Goal: Find specific page/section: Find specific page/section

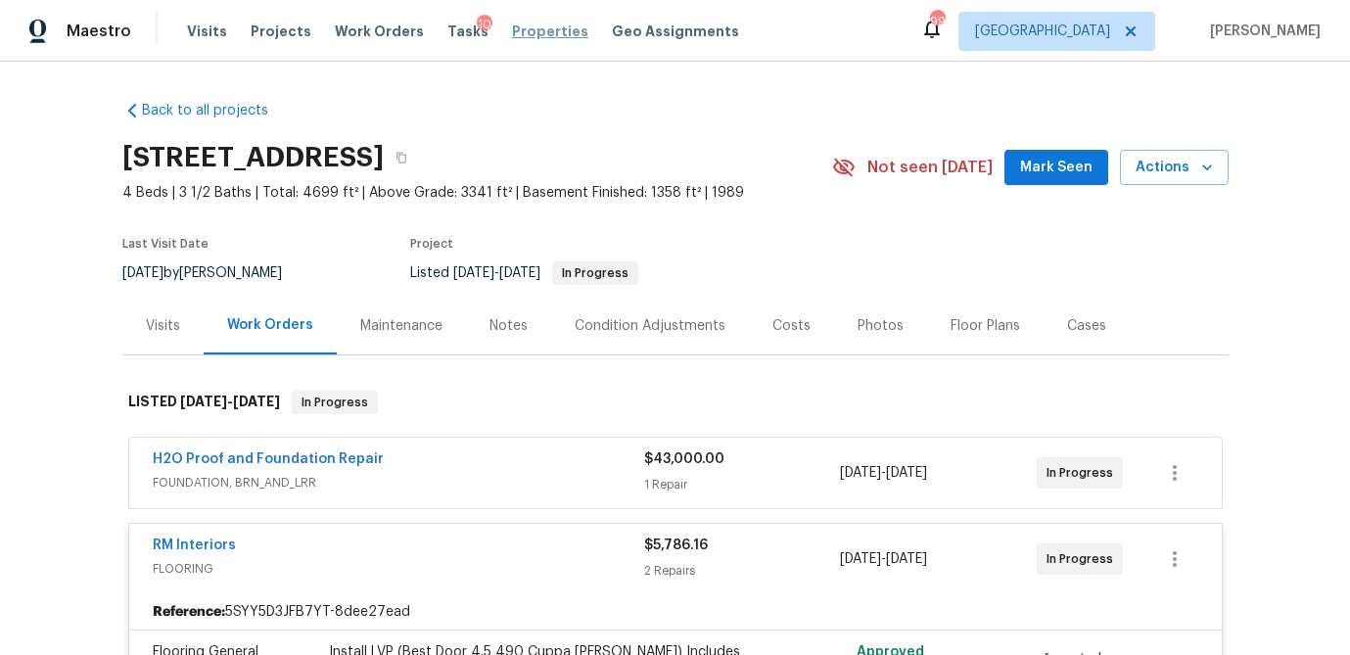
click at [535, 32] on span "Properties" at bounding box center [550, 32] width 76 height 20
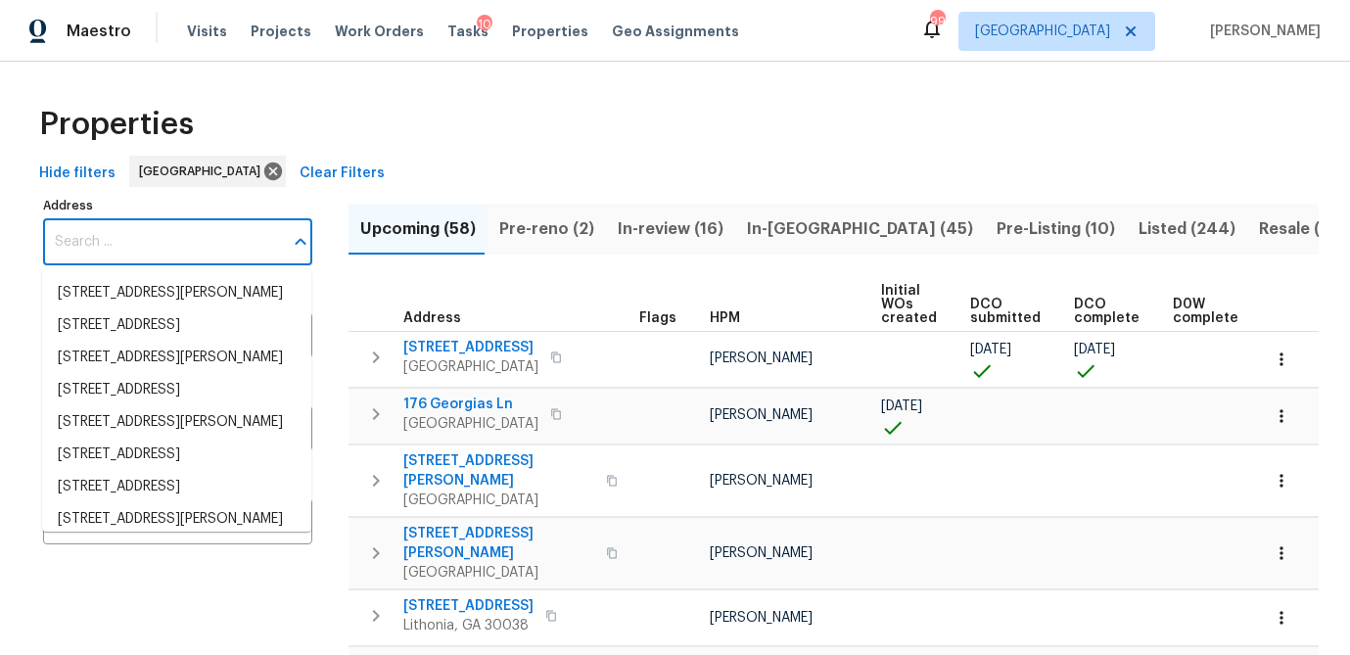
click at [114, 248] on input "Address" at bounding box center [163, 242] width 240 height 46
paste input "[STREET_ADDRESS][PERSON_NAME]"
type input "[STREET_ADDRESS][PERSON_NAME]"
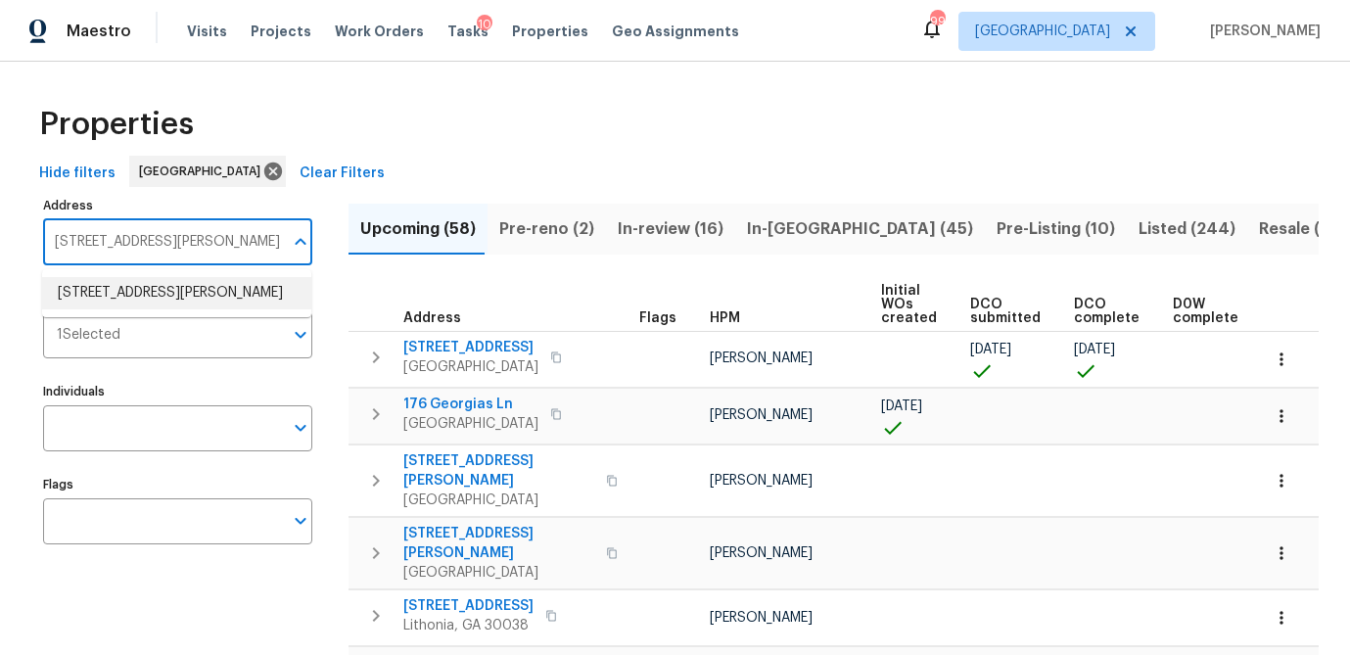
click at [147, 295] on li "[STREET_ADDRESS][PERSON_NAME]" at bounding box center [176, 293] width 269 height 32
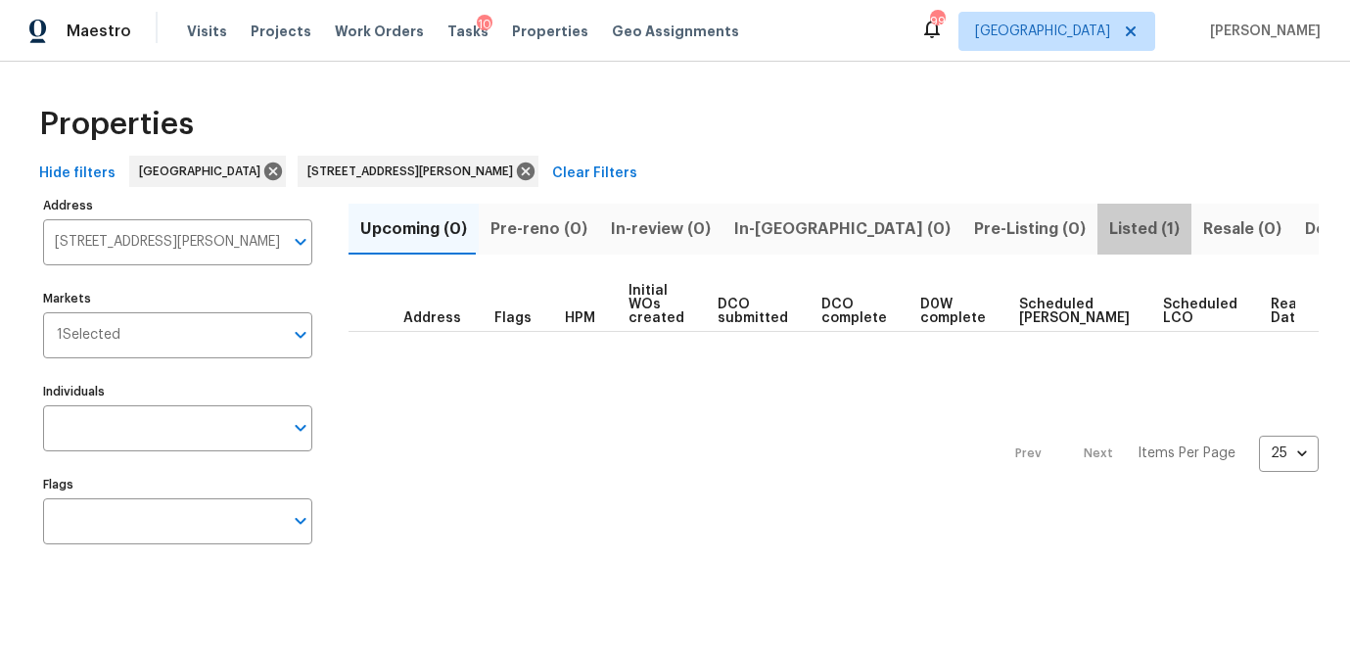
click at [1109, 225] on span "Listed (1)" at bounding box center [1144, 228] width 70 height 27
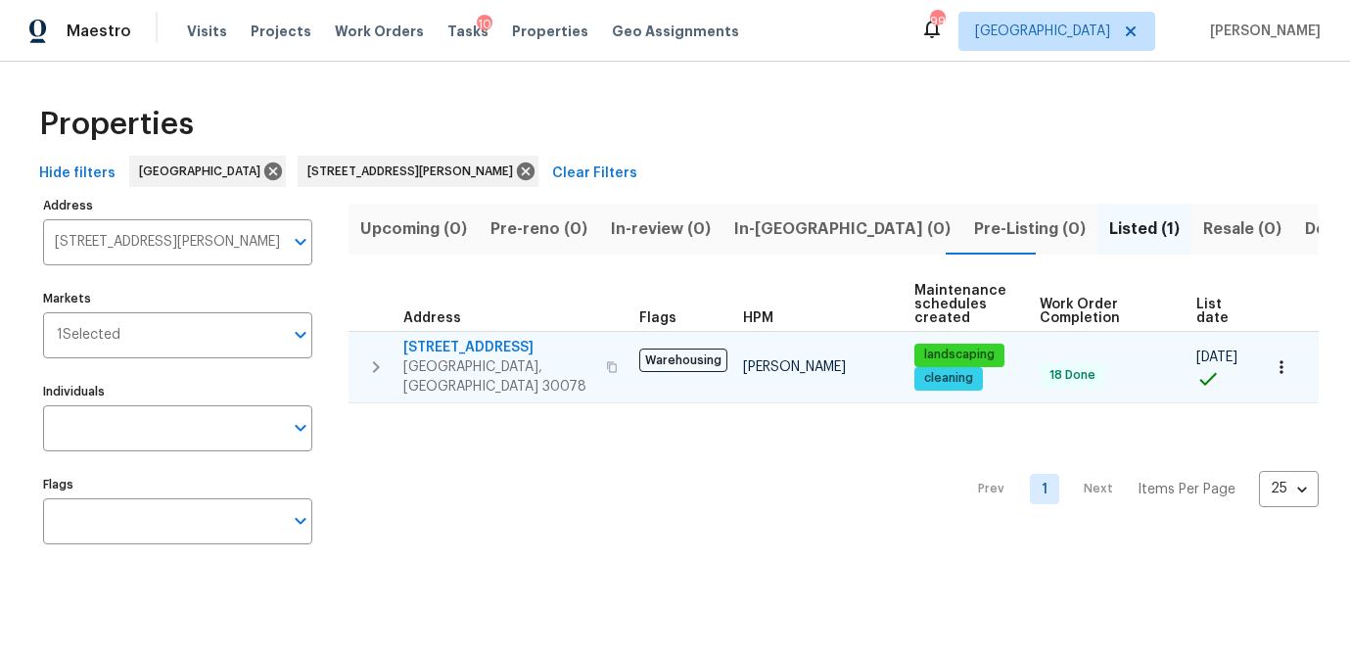
click at [451, 348] on span "[STREET_ADDRESS]" at bounding box center [498, 348] width 191 height 20
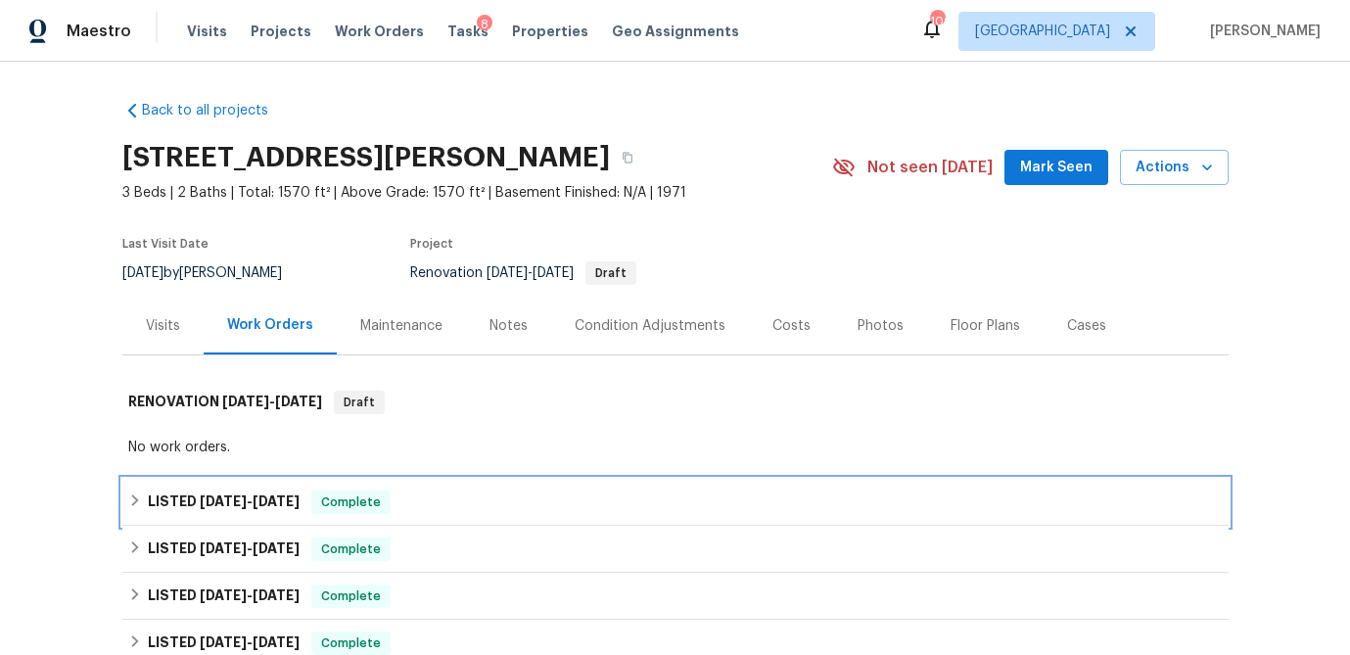
click at [134, 501] on icon at bounding box center [135, 500] width 14 height 14
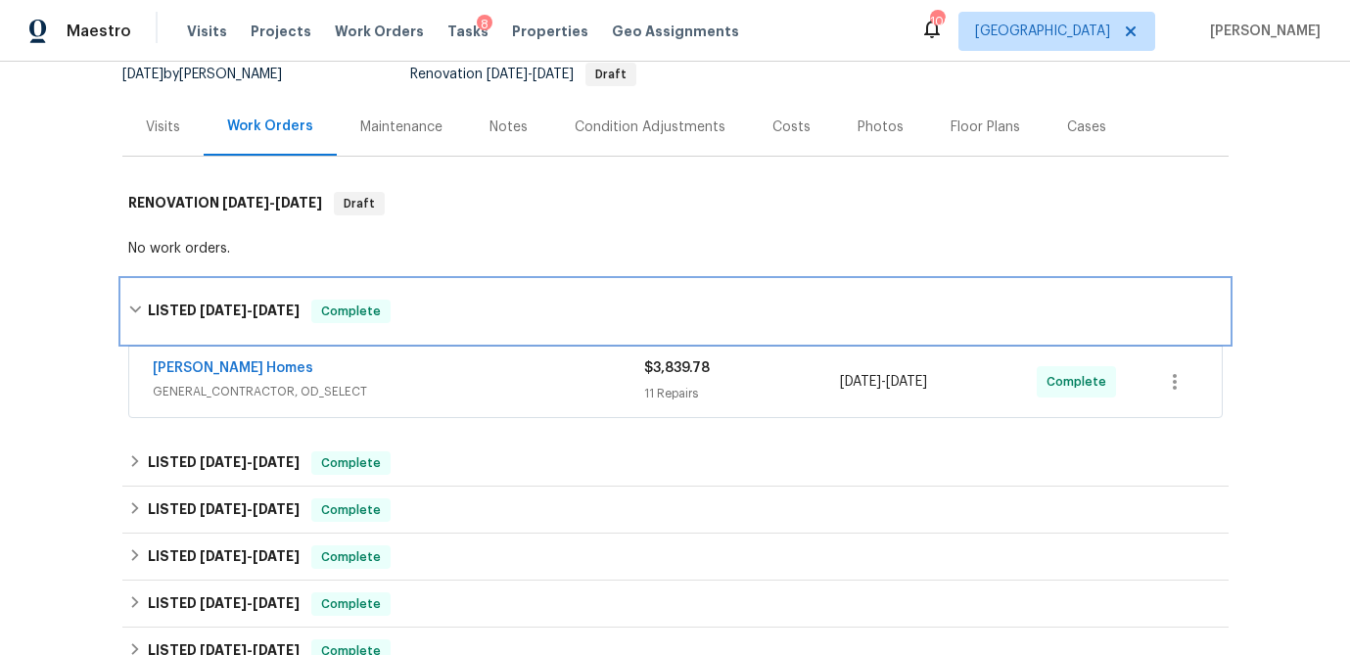
scroll to position [200, 0]
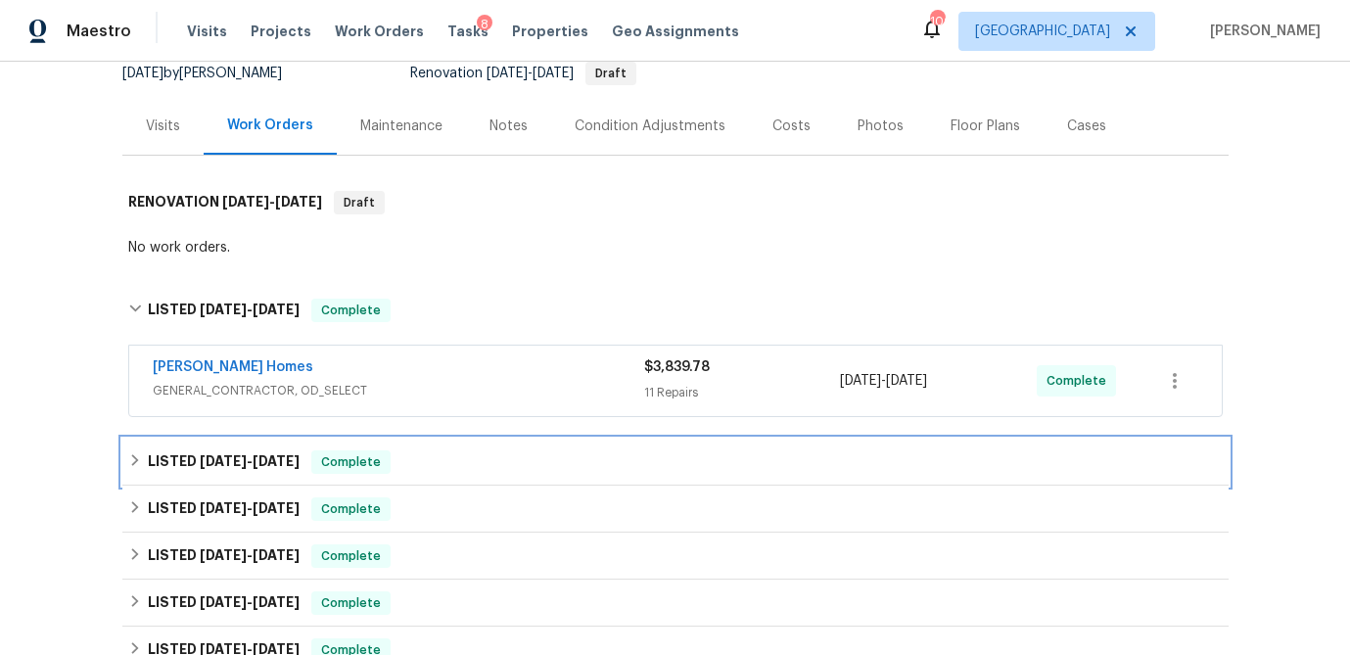
click at [123, 456] on div "LISTED 7/14/25 - 7/16/25 Complete" at bounding box center [675, 462] width 1106 height 47
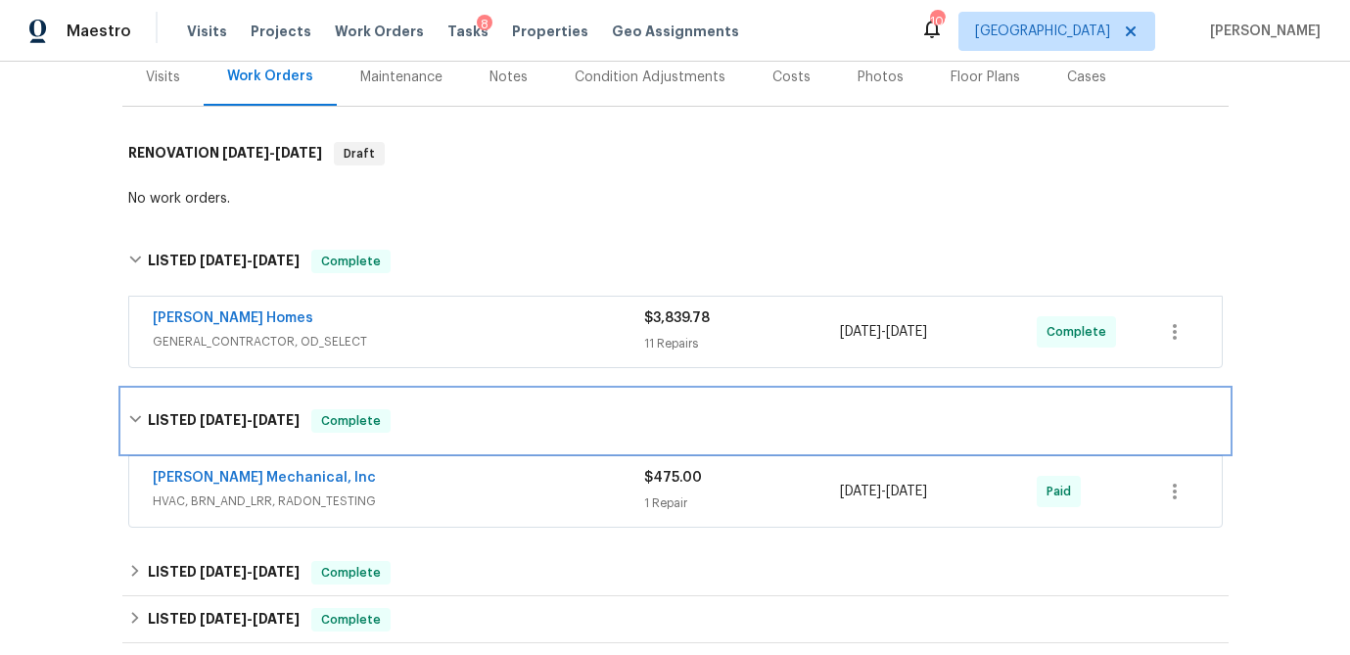
scroll to position [268, 0]
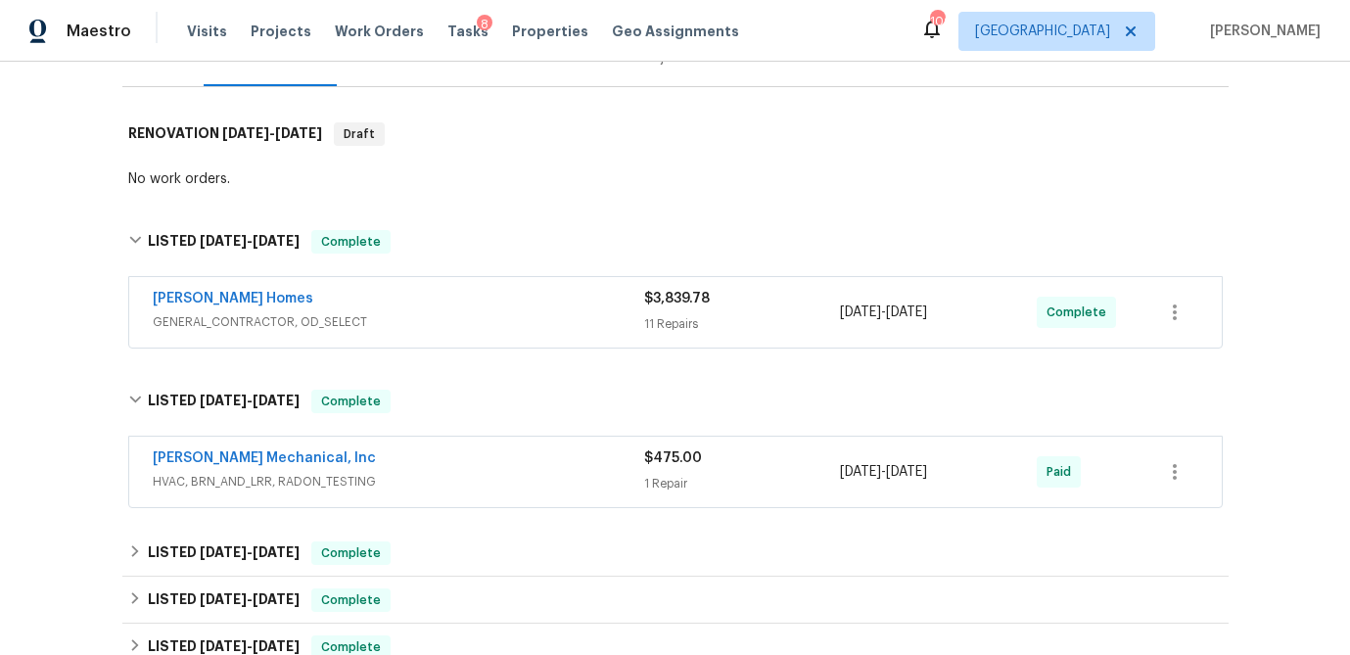
click at [284, 479] on span "HVAC, BRN_AND_LRR, RADON_TESTING" at bounding box center [398, 482] width 491 height 20
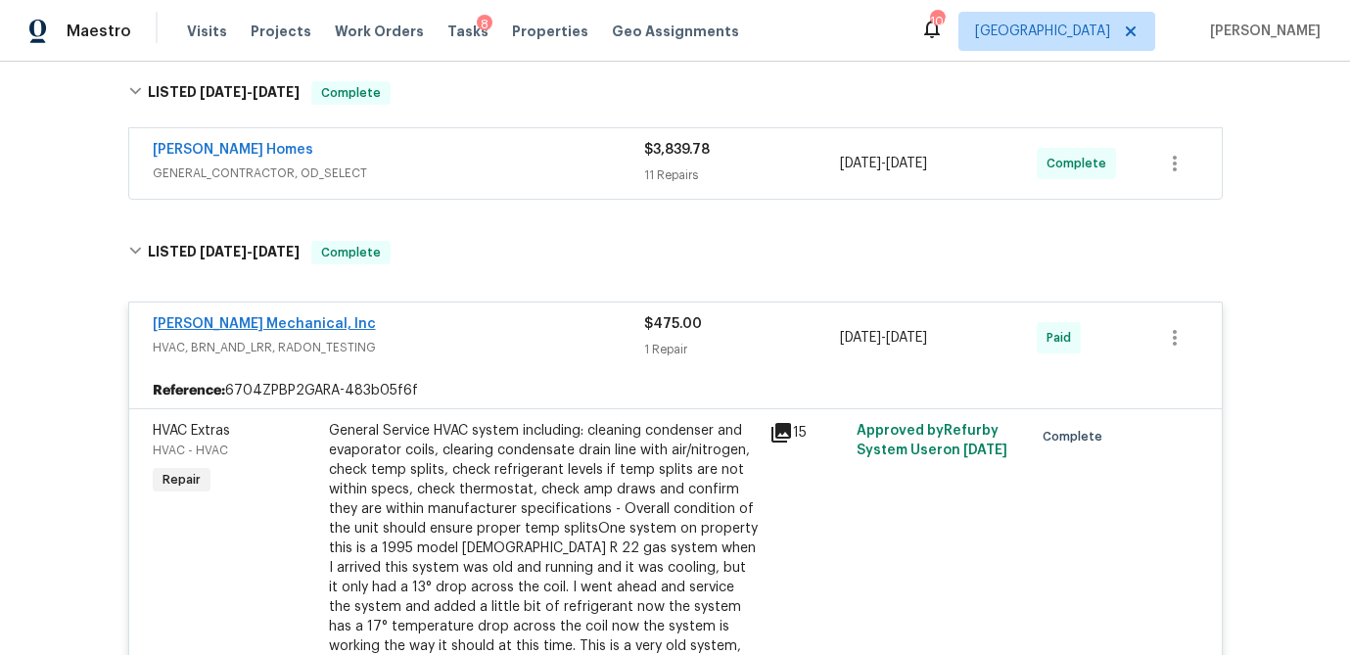
scroll to position [416, 0]
click at [261, 170] on span "GENERAL_CONTRACTOR, OD_SELECT" at bounding box center [398, 174] width 491 height 20
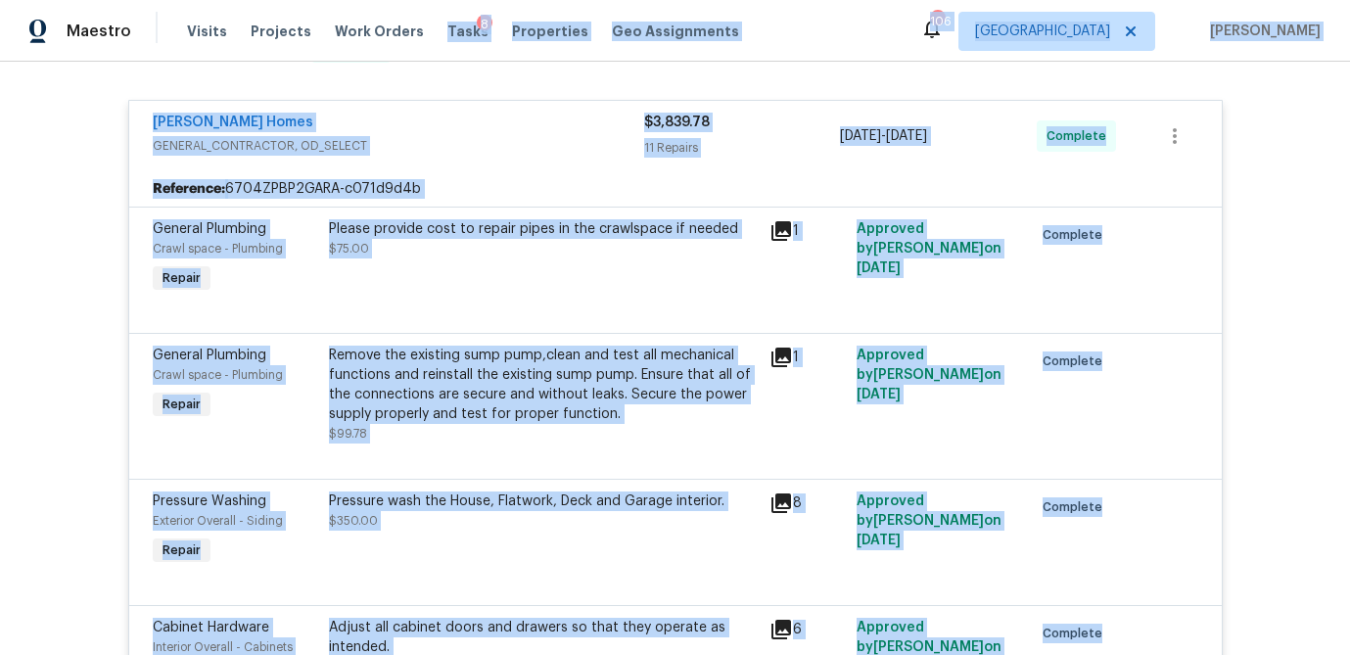
scroll to position [0, 0]
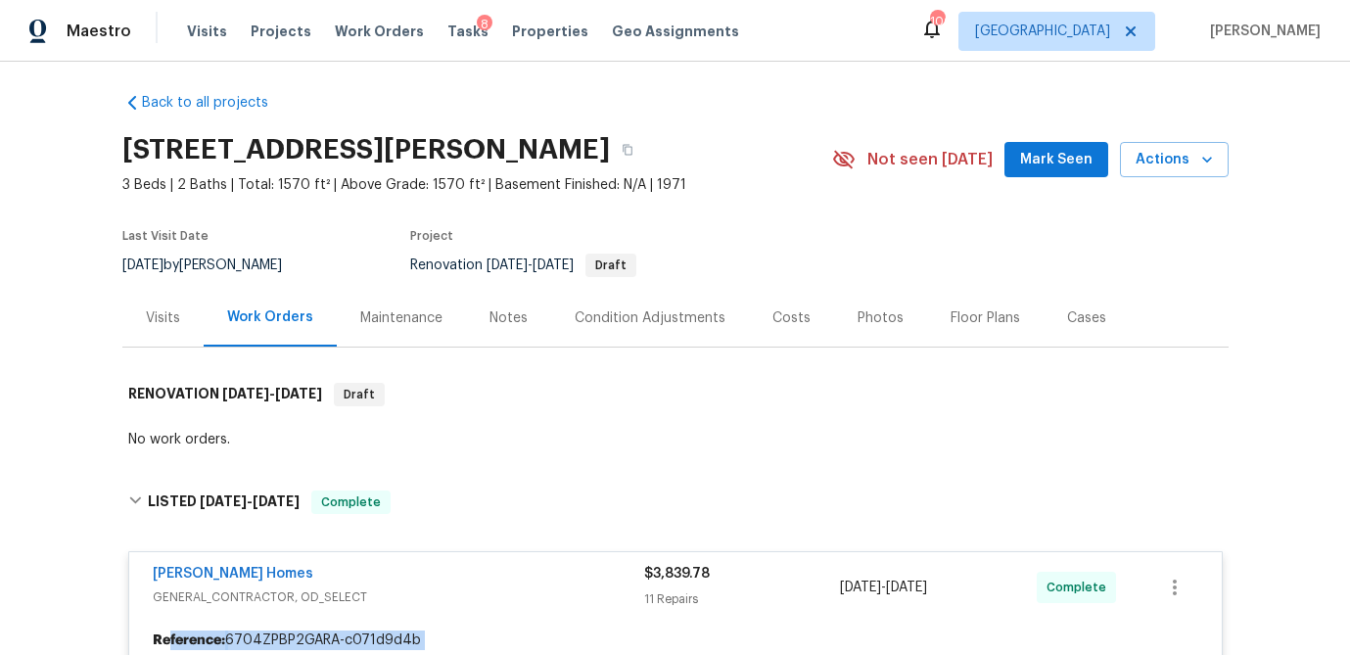
drag, startPoint x: 579, startPoint y: 490, endPoint x: 171, endPoint y: 635, distance: 432.3
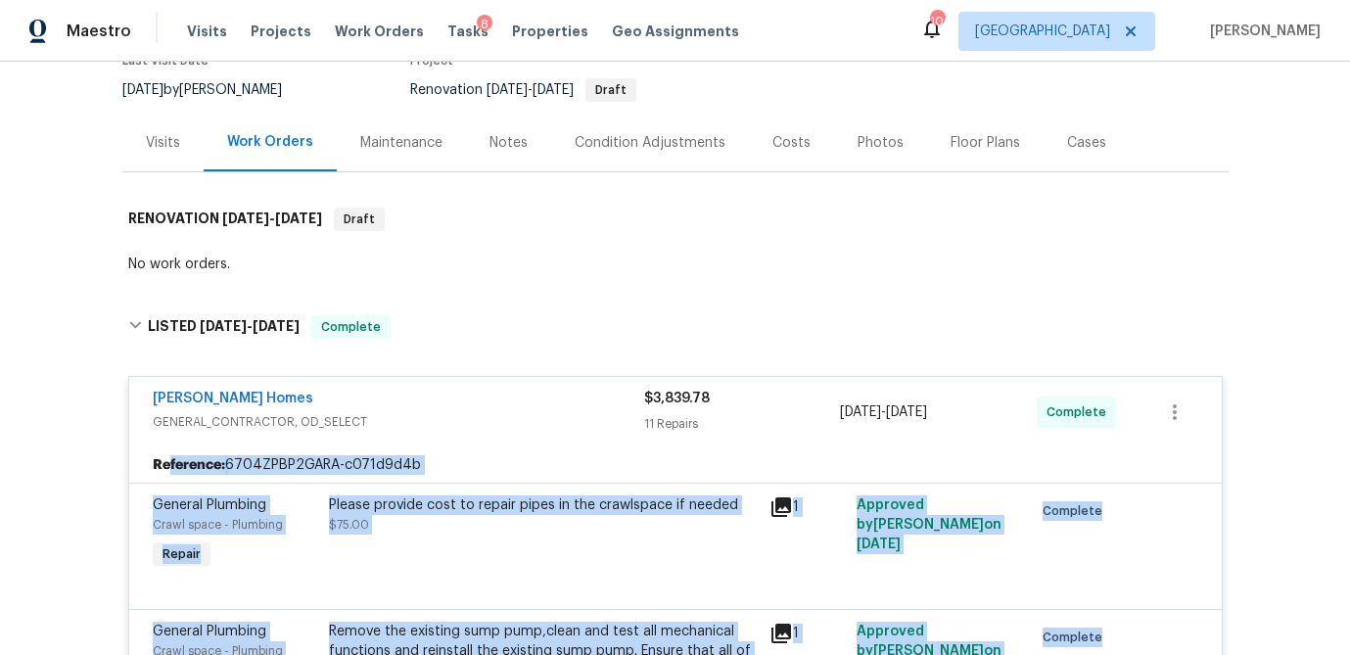
scroll to position [185, 0]
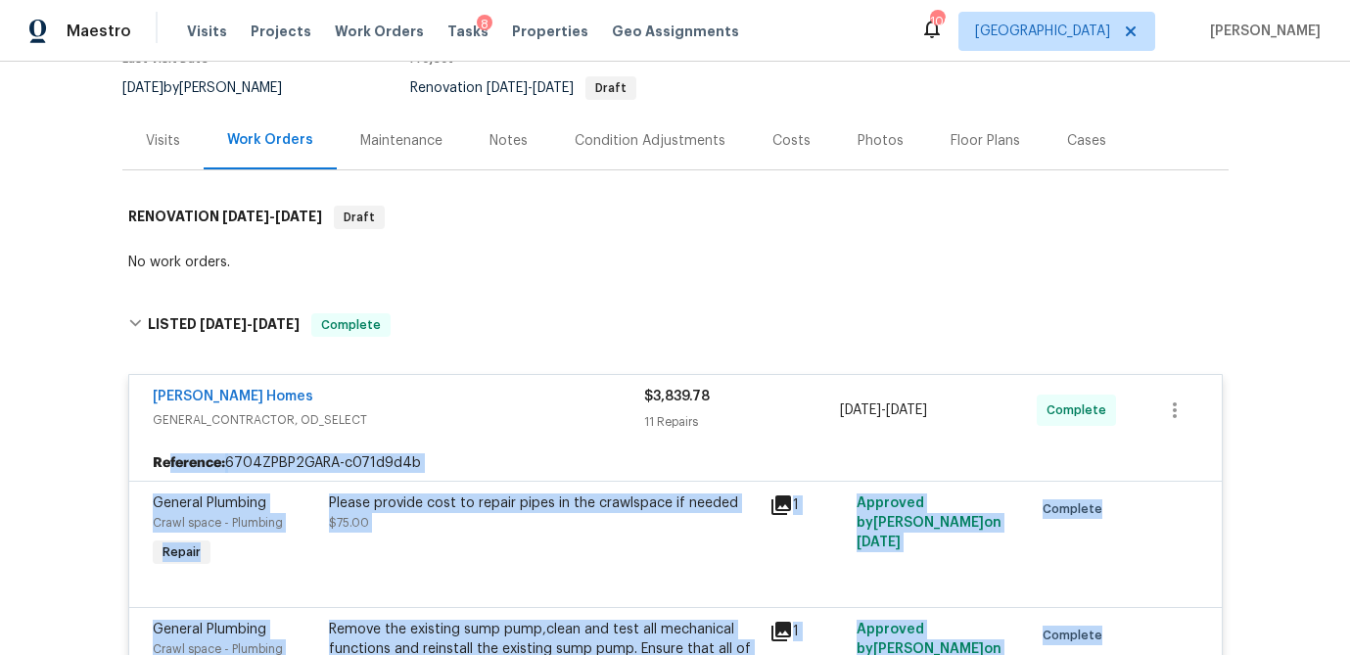
copy section "ference: 6704ZPBP2GARA-c071d9d4b General Plumbing Crawl space - Plumbing Repair…"
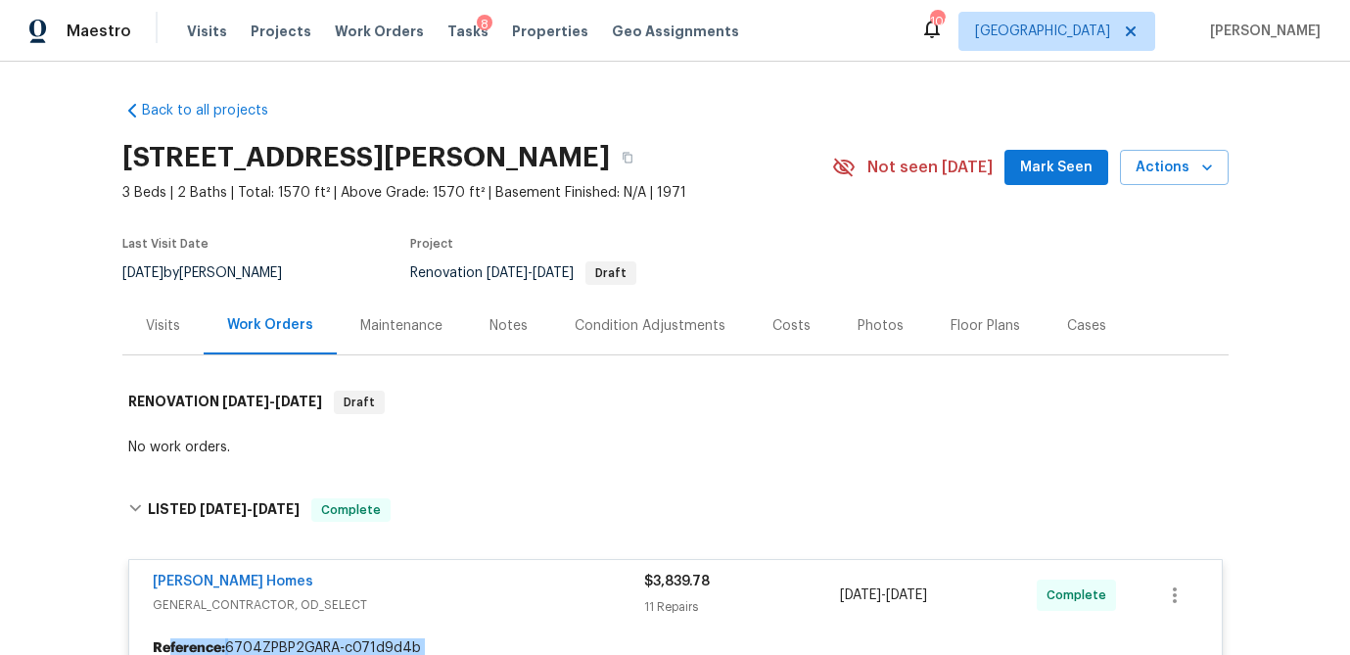
scroll to position [177, 0]
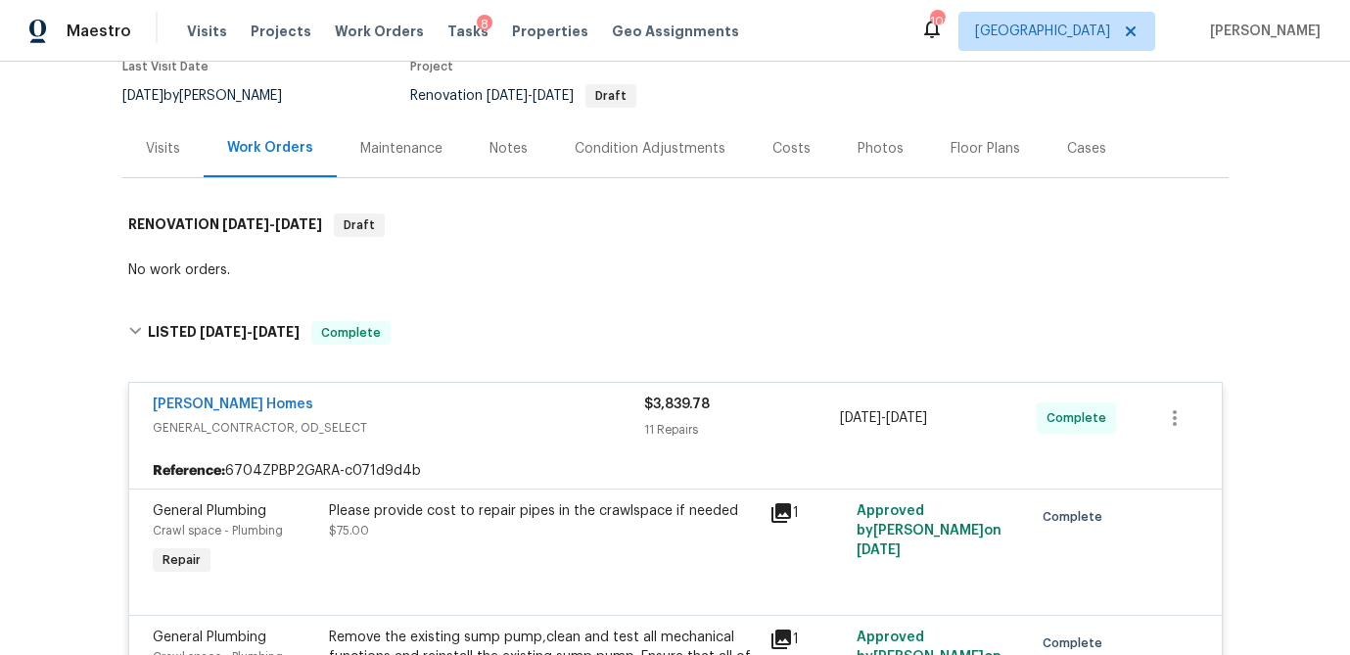
click at [538, 431] on span "GENERAL_CONTRACTOR, OD_SELECT" at bounding box center [398, 428] width 491 height 20
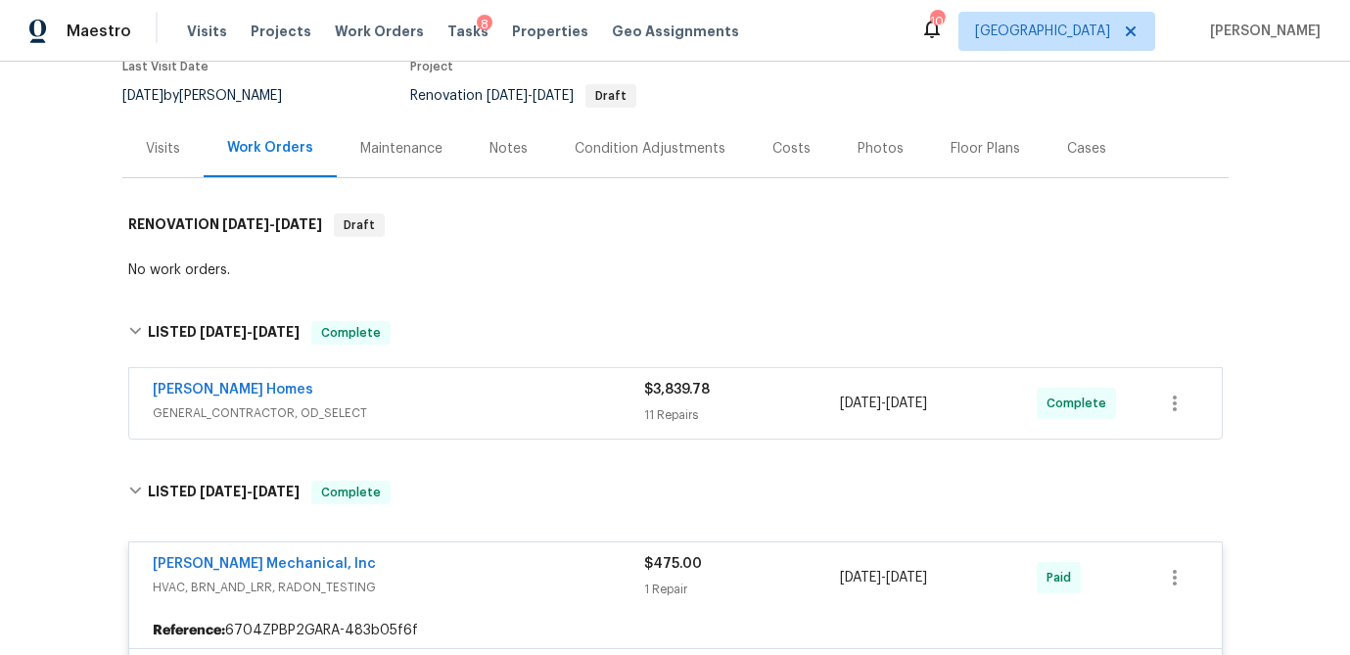
click at [549, 570] on div "[PERSON_NAME] Mechanical, Inc" at bounding box center [398, 565] width 491 height 23
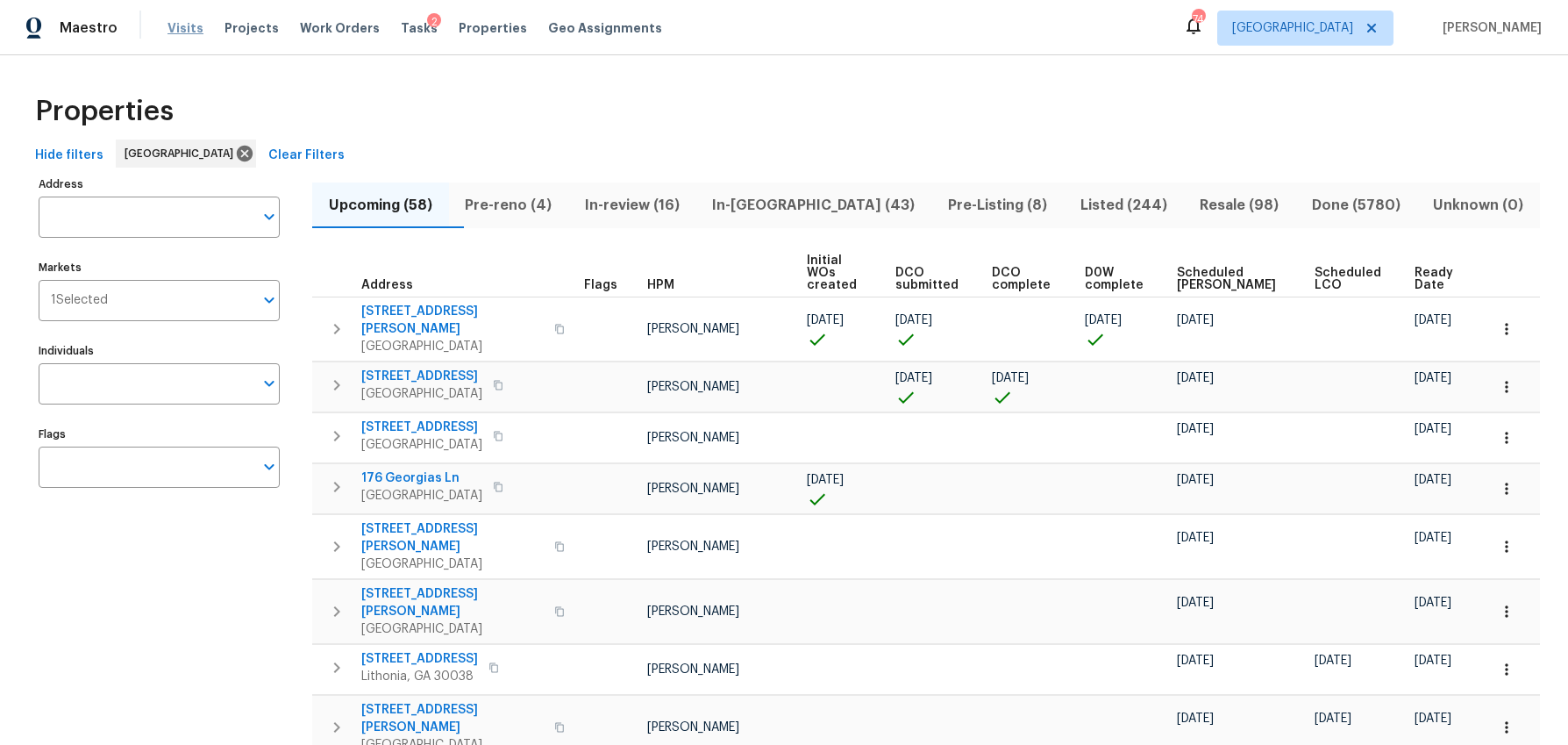
click at [172, 23] on span "Visits" at bounding box center [185, 29] width 36 height 18
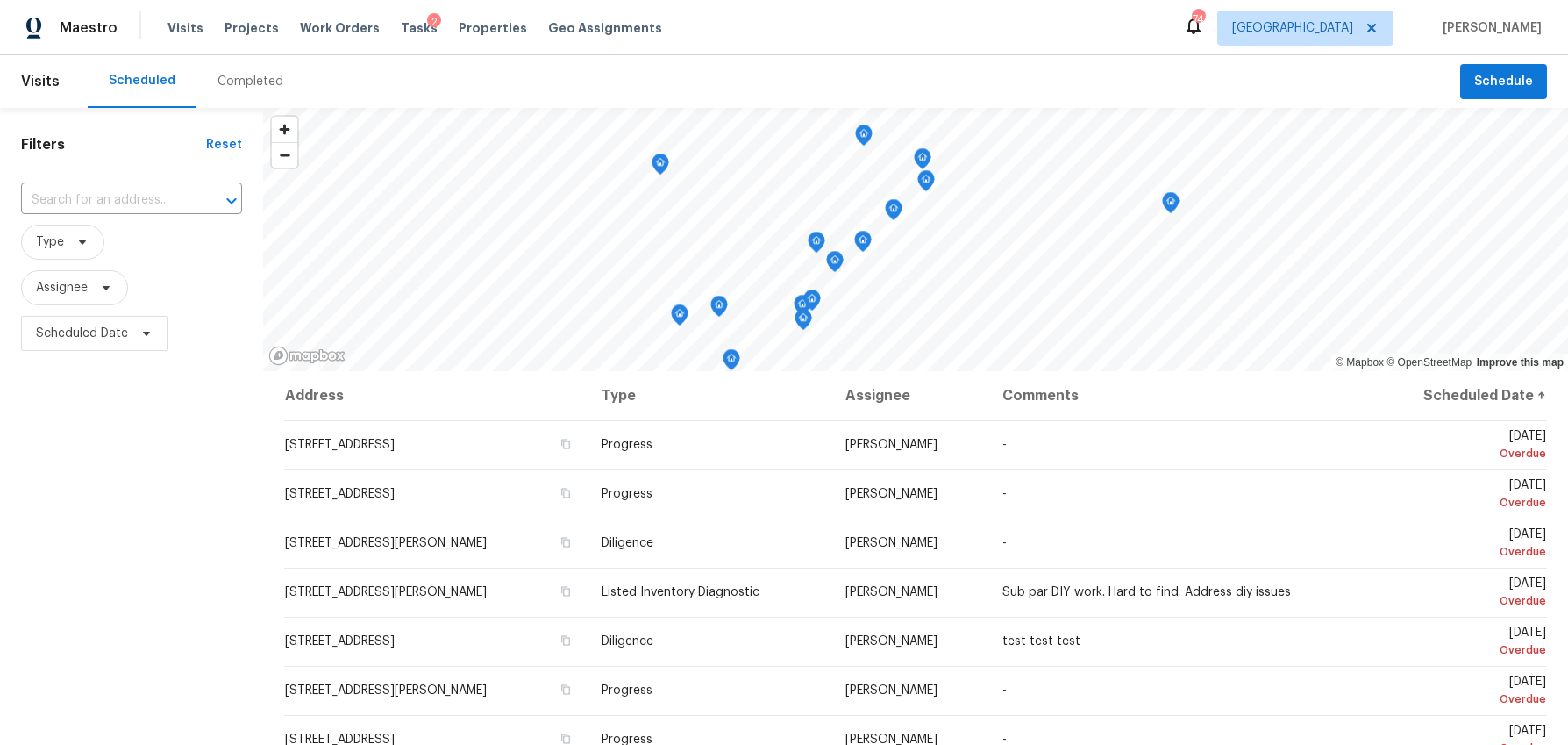
click at [243, 76] on div "Completed" at bounding box center [250, 82] width 65 height 18
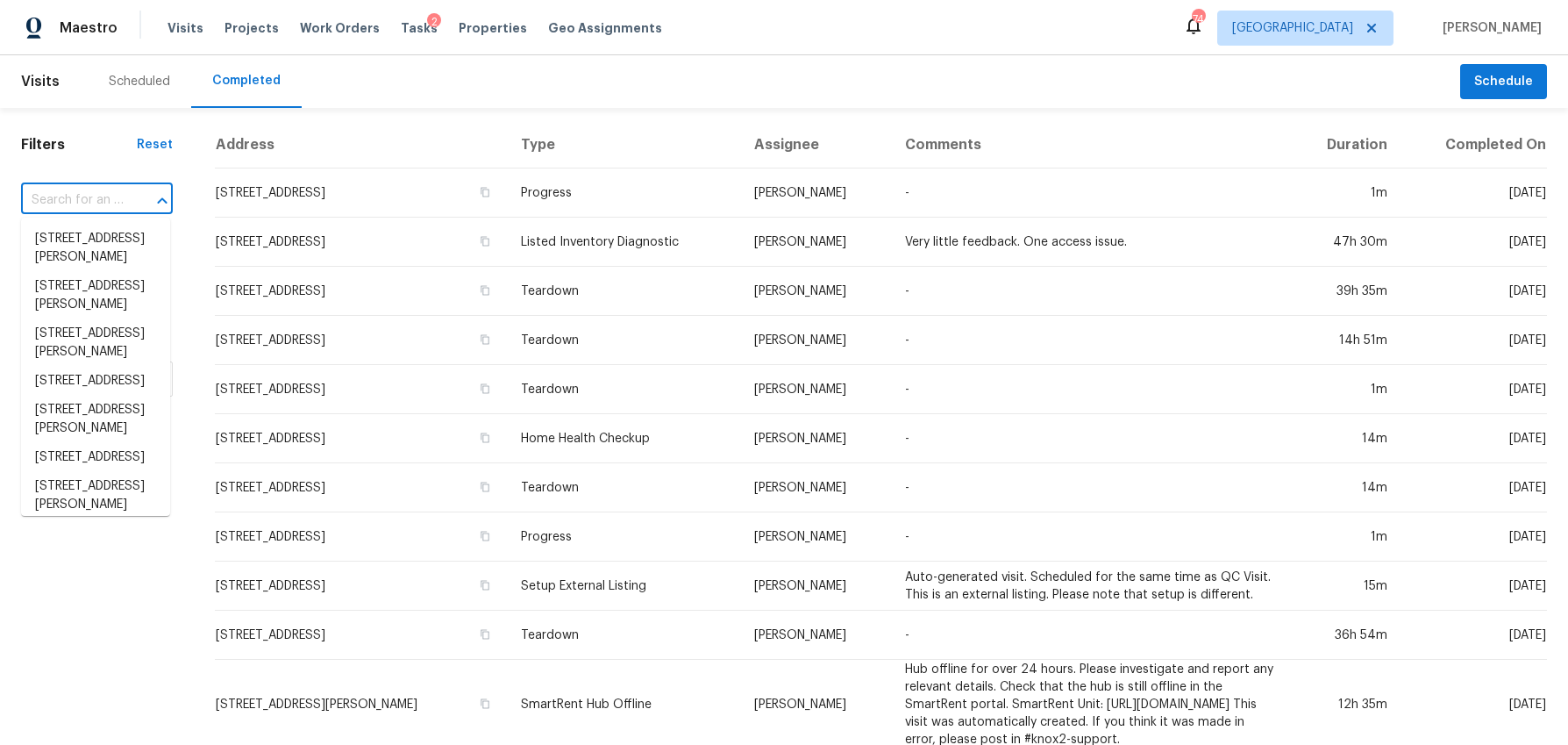
click at [102, 204] on input "text" at bounding box center [72, 201] width 103 height 27
paste input "2575 Walden Lake Dr, Decatur, GA 30035"
type input "2575 Walden Lake Dr, Decatur, GA 30035"
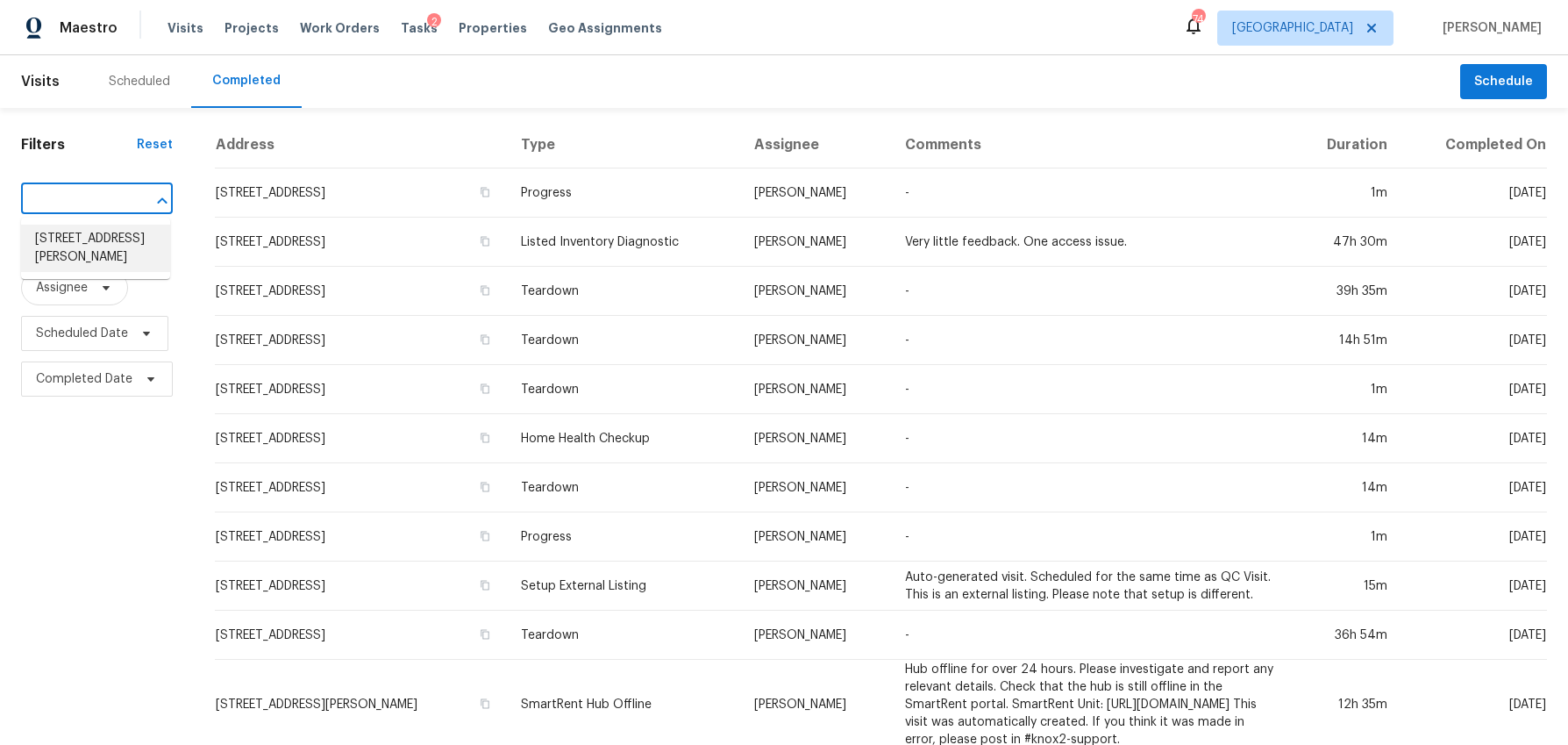
click at [111, 242] on li "2575 Walden Lake Dr, Decatur, GA 30035" at bounding box center [95, 248] width 149 height 48
